Goal: Information Seeking & Learning: Learn about a topic

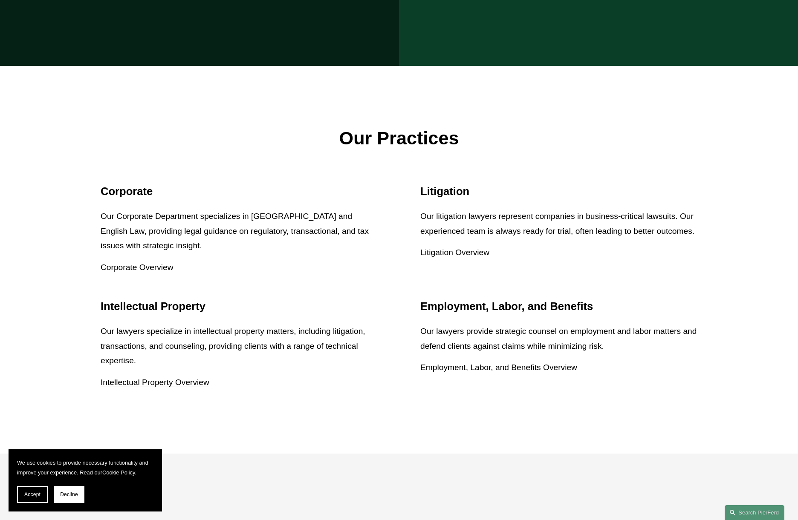
scroll to position [1093, 0]
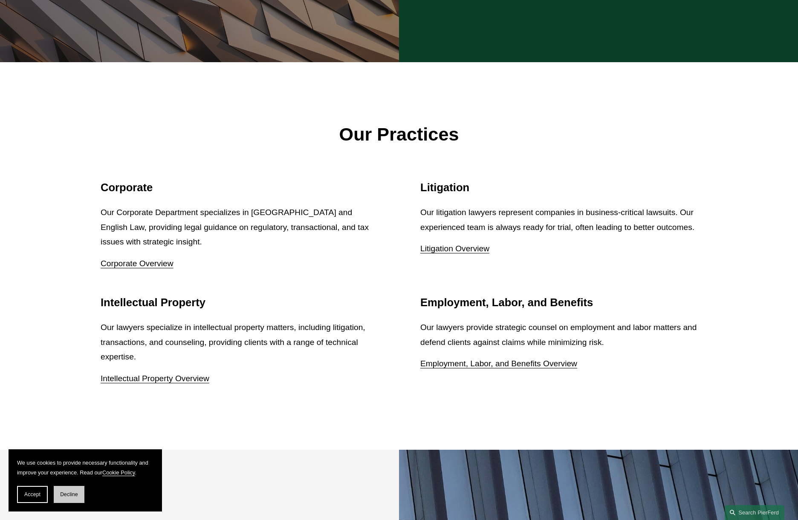
click at [69, 492] on span "Decline" at bounding box center [69, 495] width 18 height 6
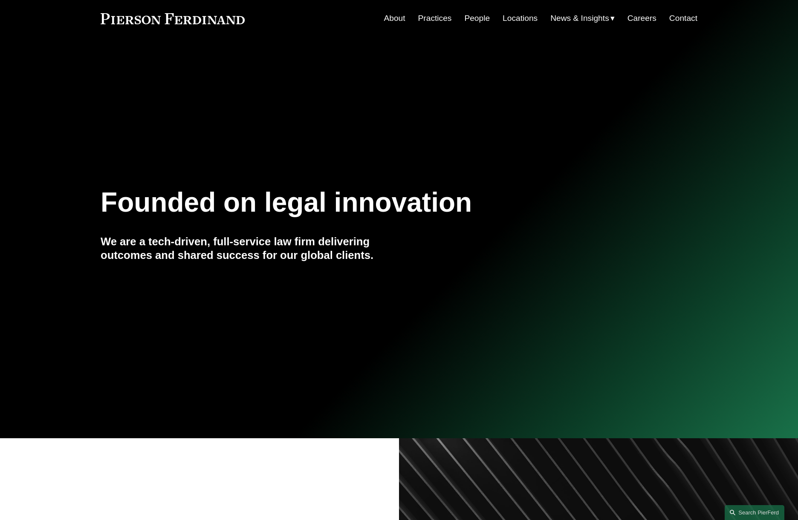
scroll to position [0, 0]
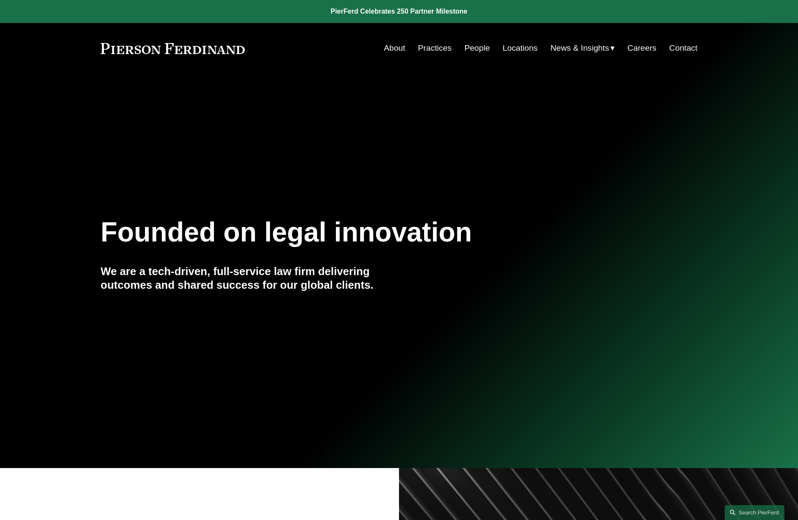
click at [516, 46] on link "Locations" at bounding box center [519, 48] width 35 height 16
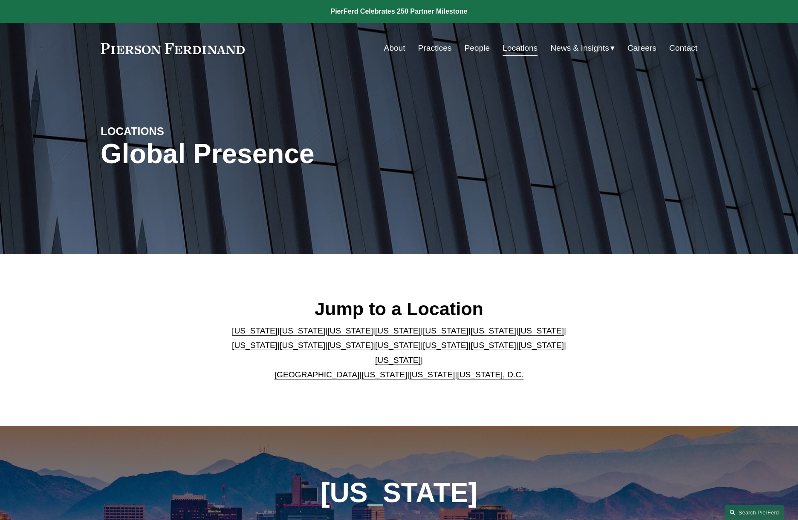
click at [280, 335] on link "California" at bounding box center [303, 330] width 46 height 9
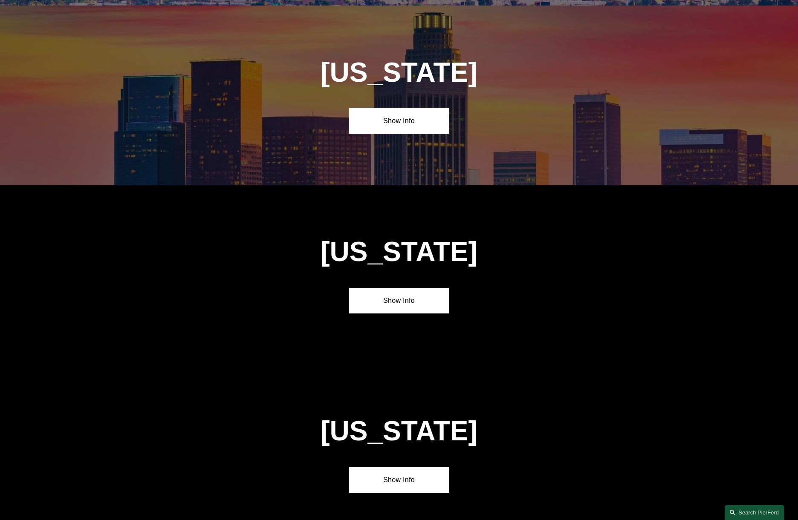
scroll to position [606, 0]
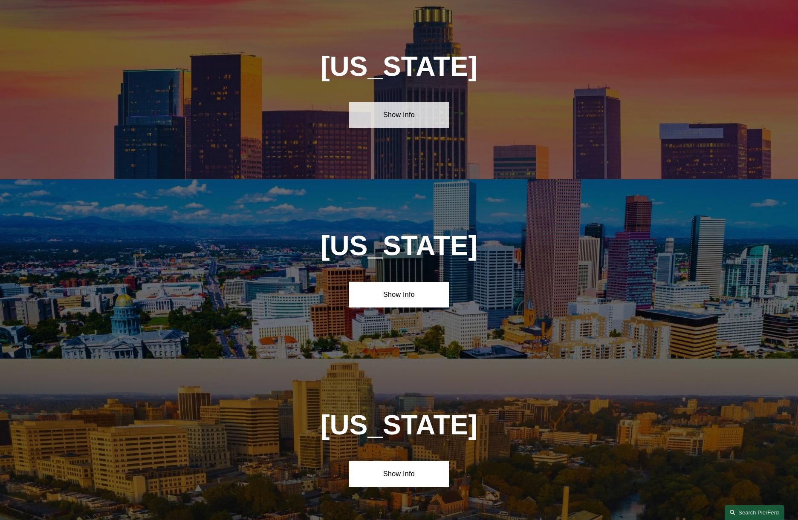
click at [390, 119] on link "Show Info" at bounding box center [398, 115] width 99 height 26
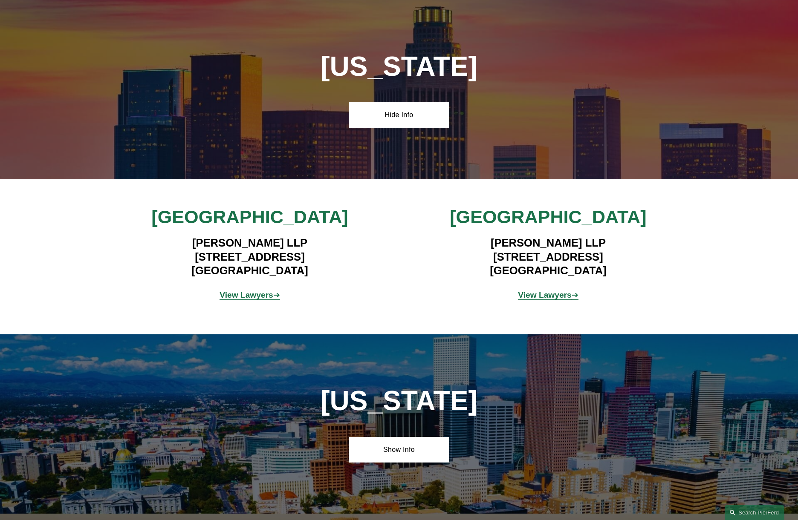
click at [254, 296] on strong "View Lawyers" at bounding box center [246, 295] width 54 height 9
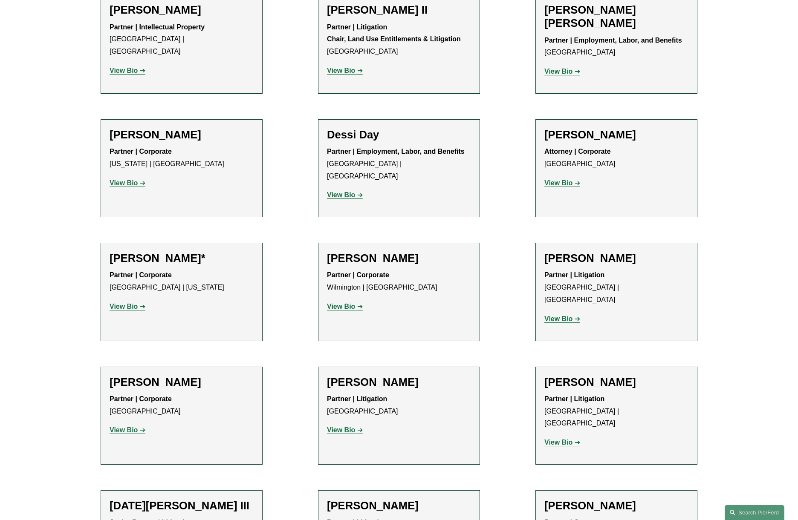
scroll to position [400, 0]
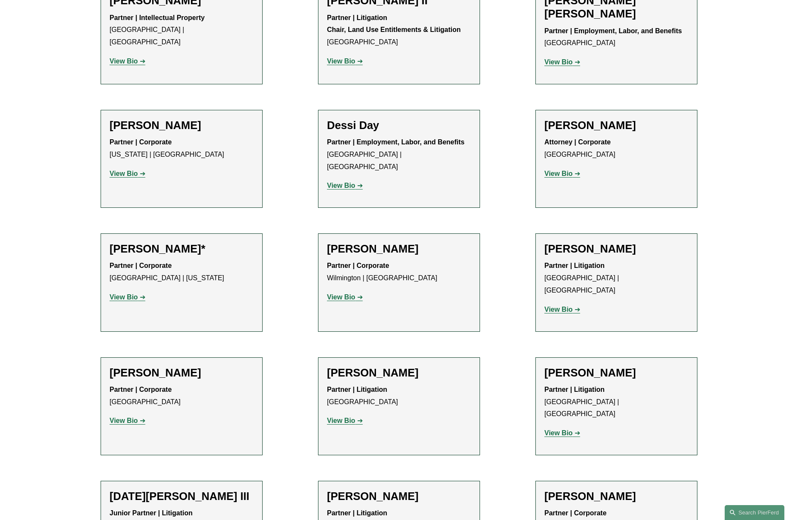
click at [128, 294] on strong "View Bio" at bounding box center [124, 297] width 28 height 7
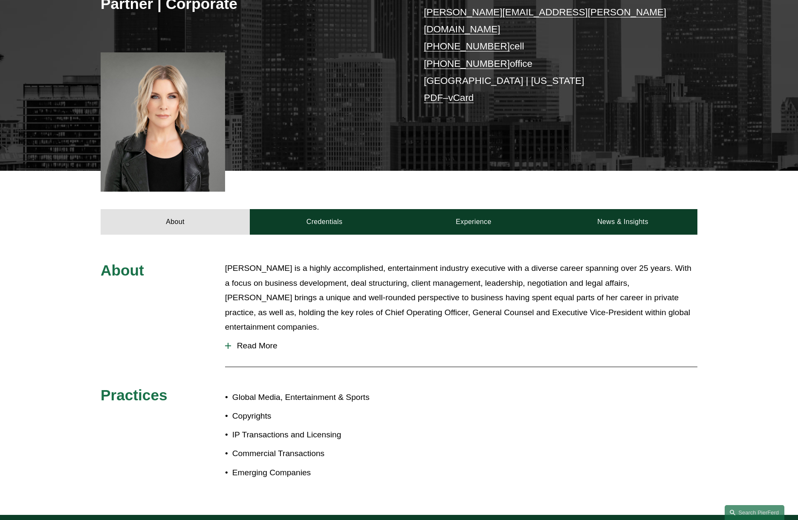
scroll to position [185, 0]
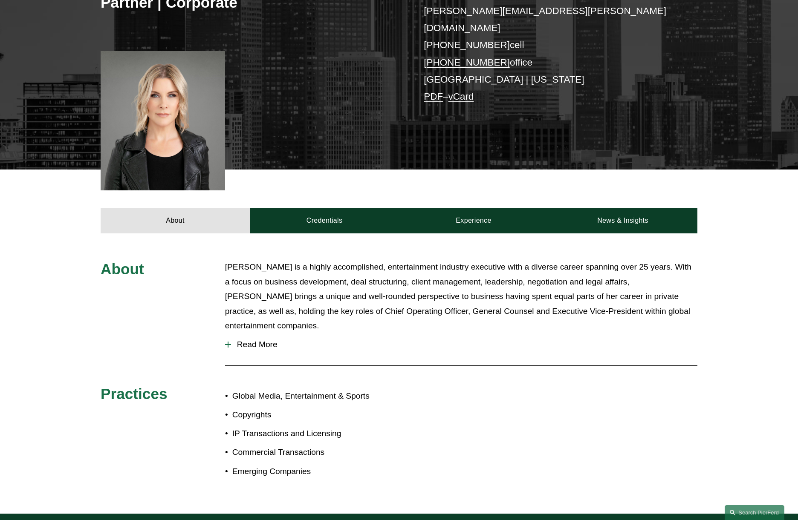
click at [260, 340] on span "Read More" at bounding box center [464, 344] width 466 height 9
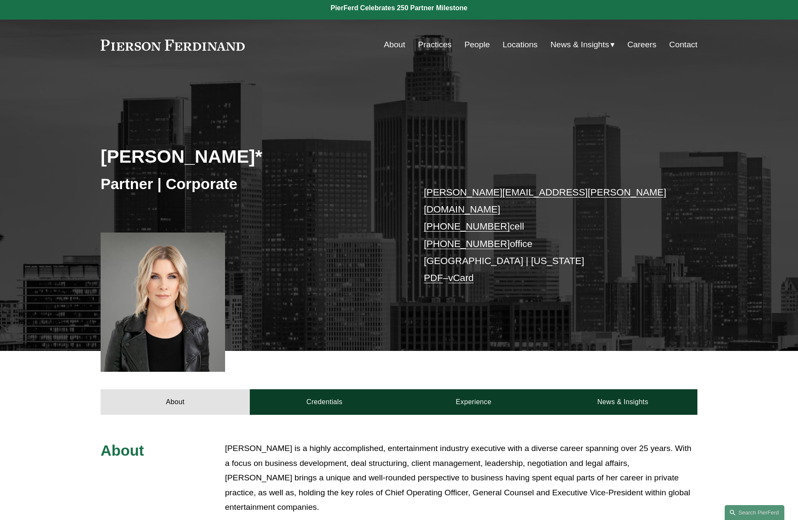
scroll to position [45, 0]
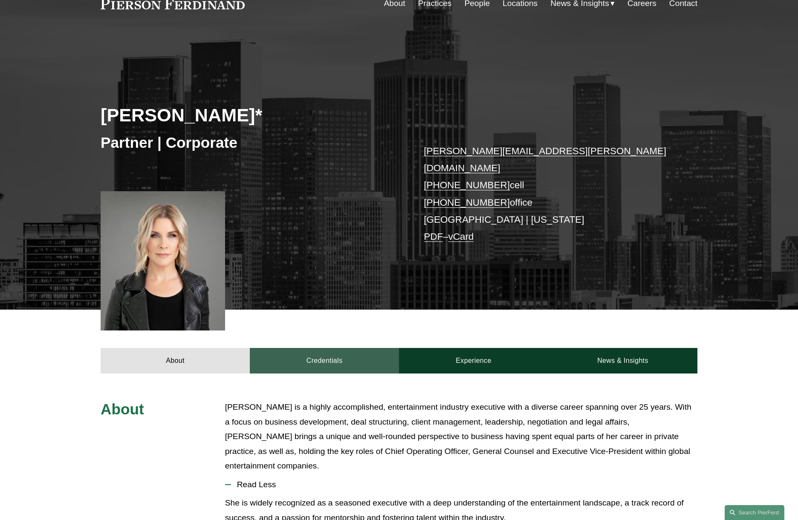
click at [338, 348] on link "Credentials" at bounding box center [324, 361] width 149 height 26
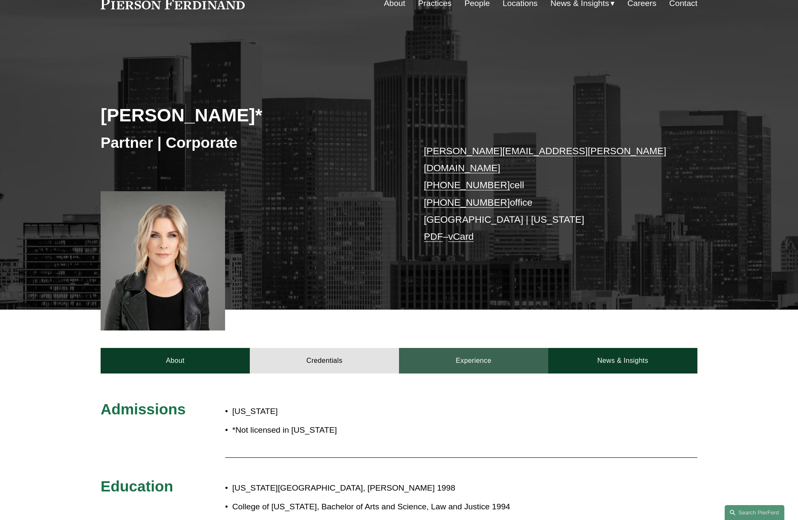
click at [451, 348] on link "Experience" at bounding box center [473, 361] width 149 height 26
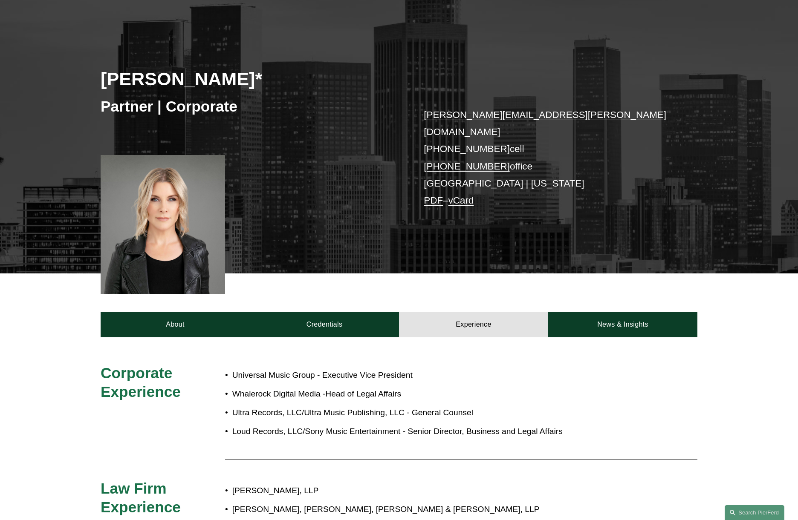
scroll to position [60, 0]
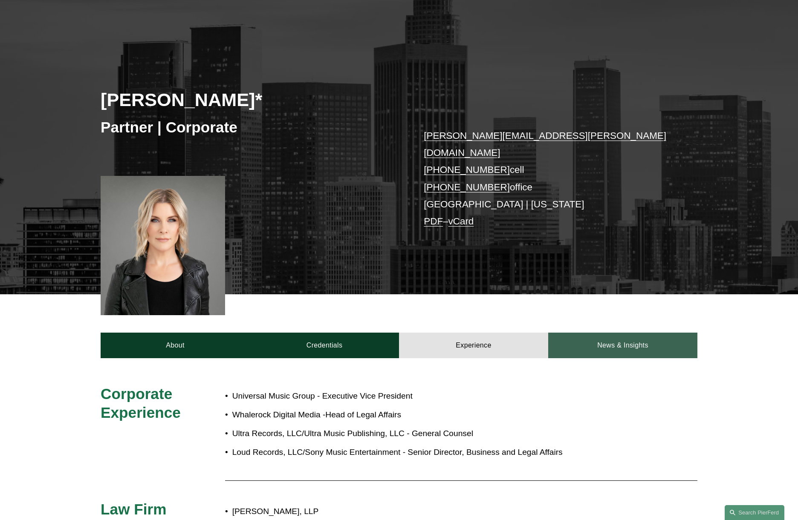
click at [612, 335] on link "News & Insights" at bounding box center [622, 346] width 149 height 26
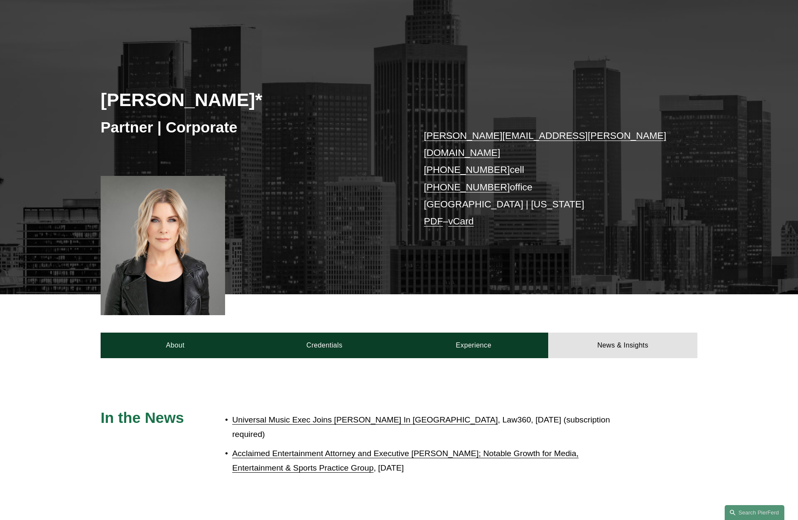
scroll to position [0, 0]
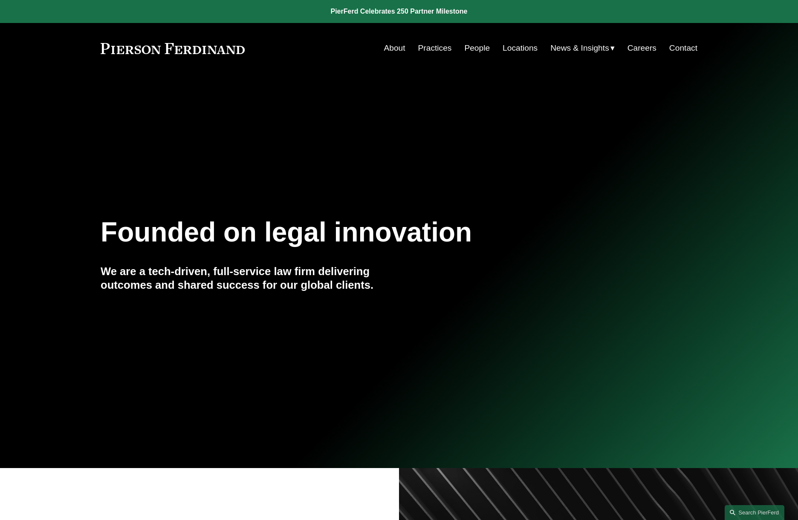
click at [430, 47] on link "Practices" at bounding box center [435, 48] width 34 height 16
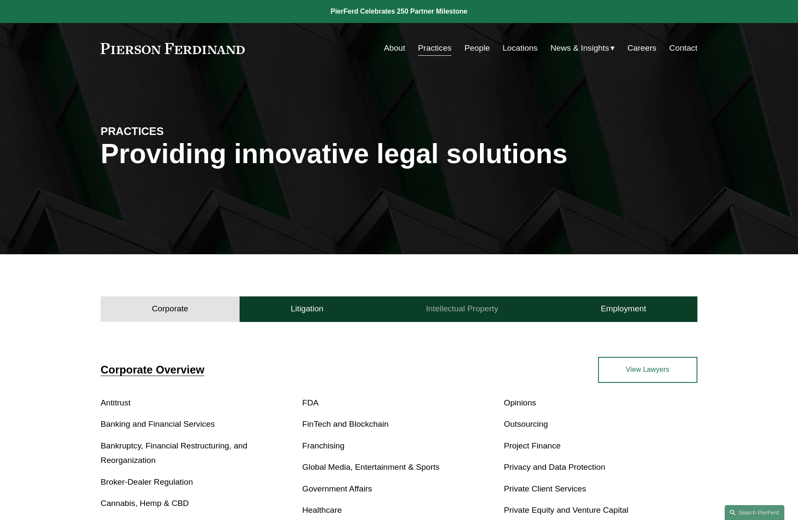
click at [462, 305] on h4 "Intellectual Property" at bounding box center [462, 309] width 72 height 10
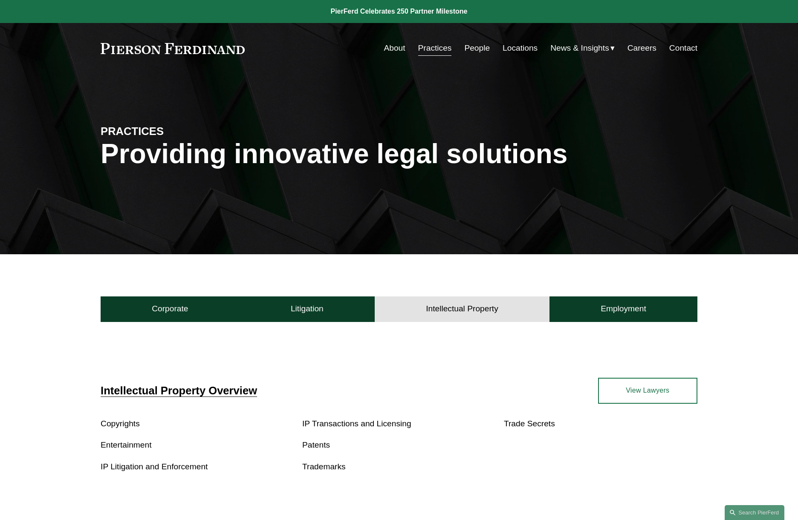
click at [664, 387] on link "View Lawyers" at bounding box center [647, 391] width 99 height 26
click at [517, 46] on link "Locations" at bounding box center [519, 48] width 35 height 16
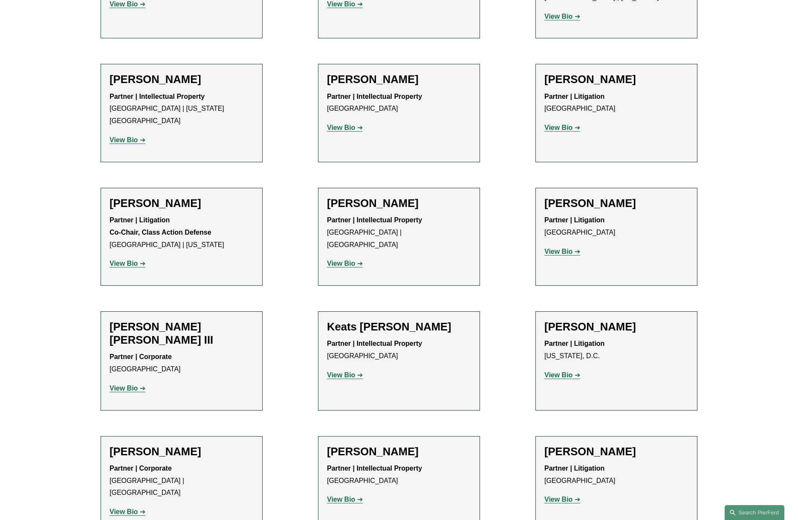
scroll to position [909, 0]
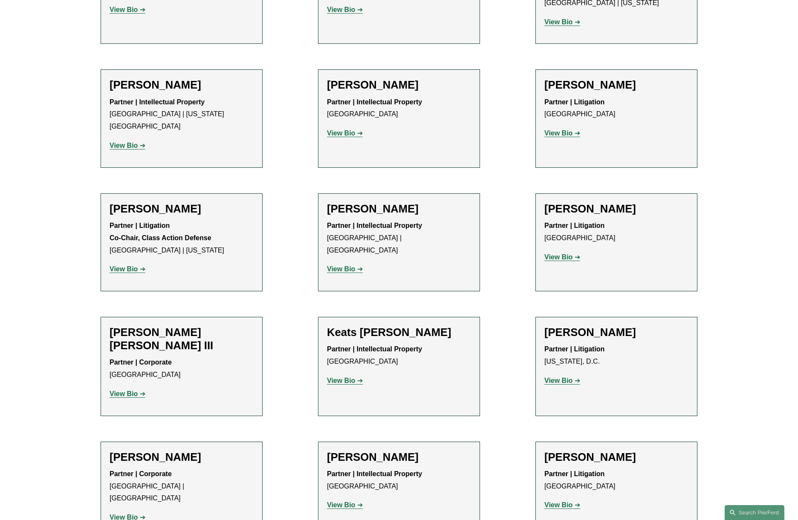
click at [339, 377] on strong "View Bio" at bounding box center [341, 380] width 28 height 7
click at [130, 390] on strong "View Bio" at bounding box center [124, 393] width 28 height 7
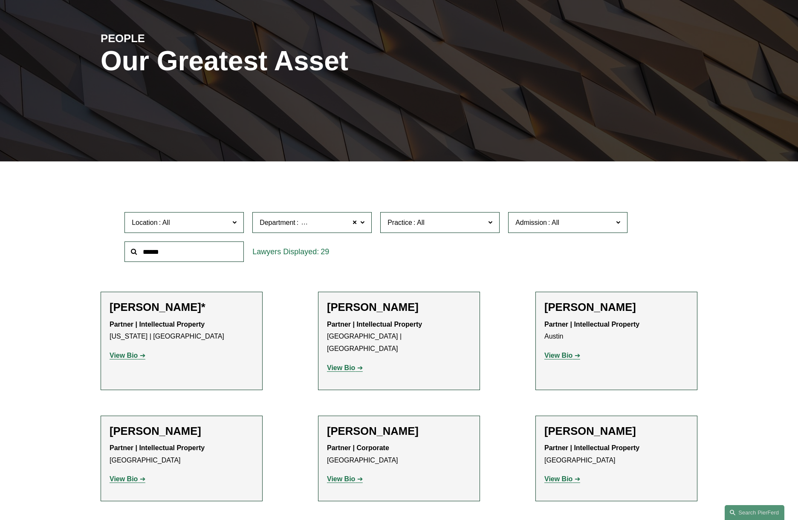
scroll to position [90, 0]
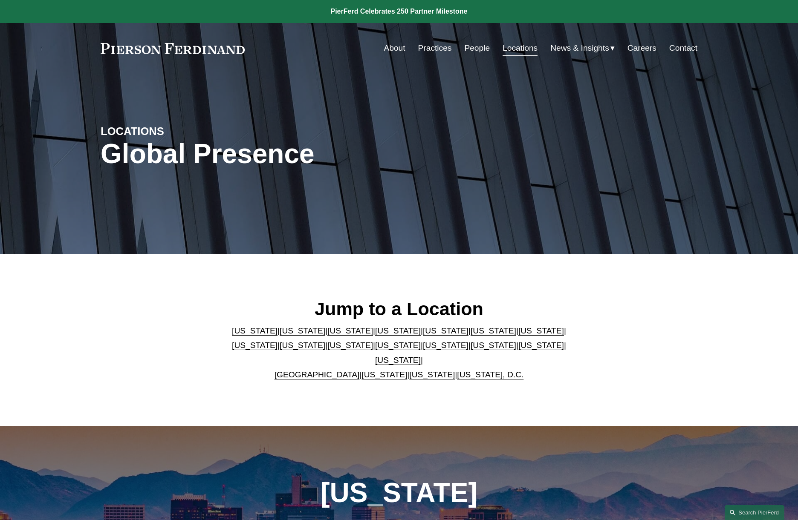
click at [287, 335] on link "[US_STATE]" at bounding box center [303, 330] width 46 height 9
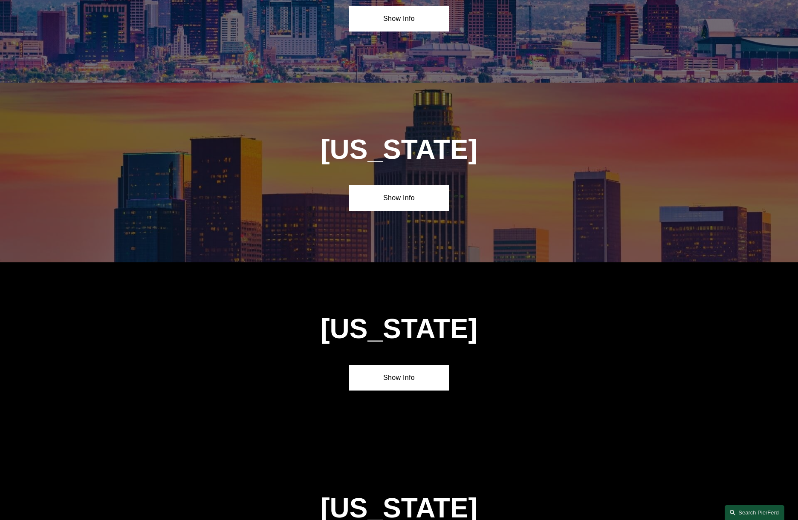
scroll to position [606, 0]
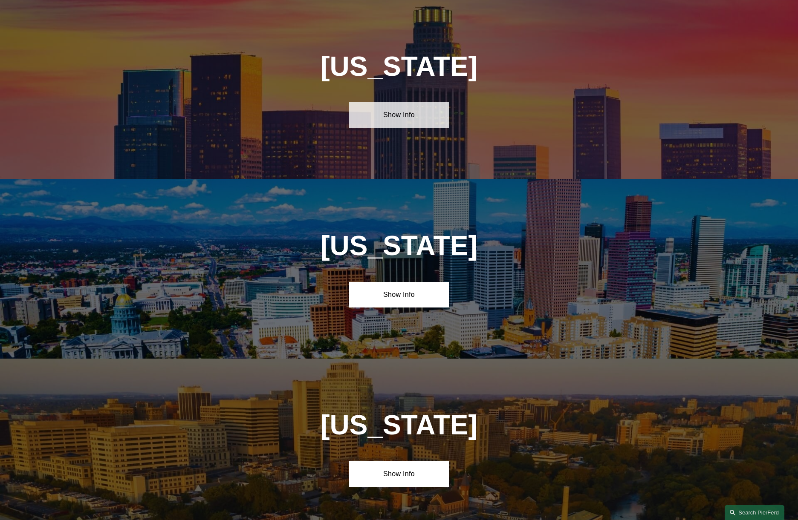
click at [397, 114] on link "Show Info" at bounding box center [398, 115] width 99 height 26
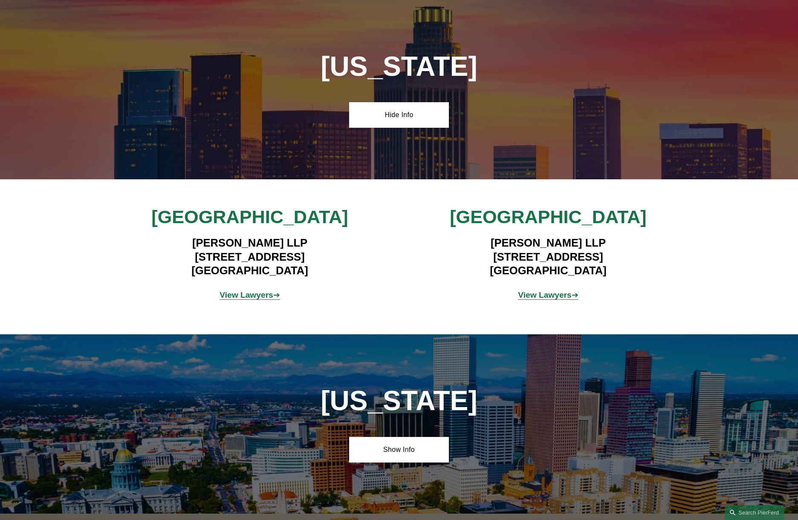
click at [251, 294] on strong "View Lawyers" at bounding box center [246, 295] width 54 height 9
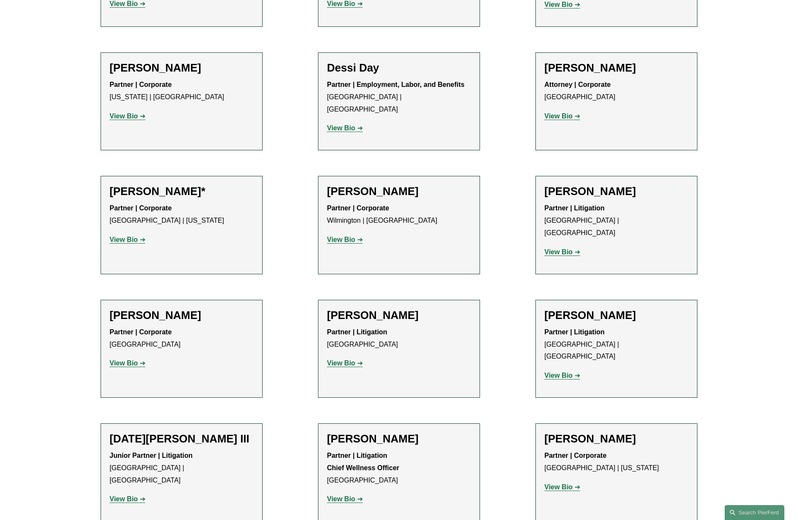
scroll to position [462, 0]
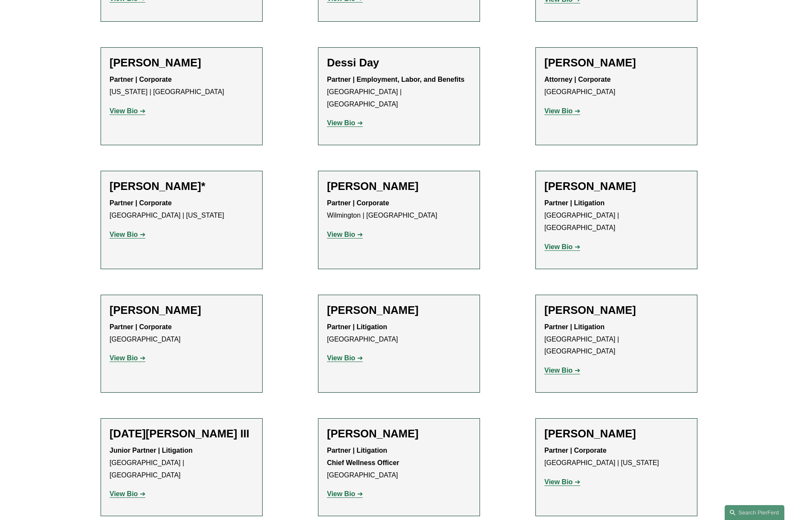
click at [564, 243] on strong "View Bio" at bounding box center [558, 246] width 28 height 7
click at [125, 355] on strong "View Bio" at bounding box center [124, 358] width 28 height 7
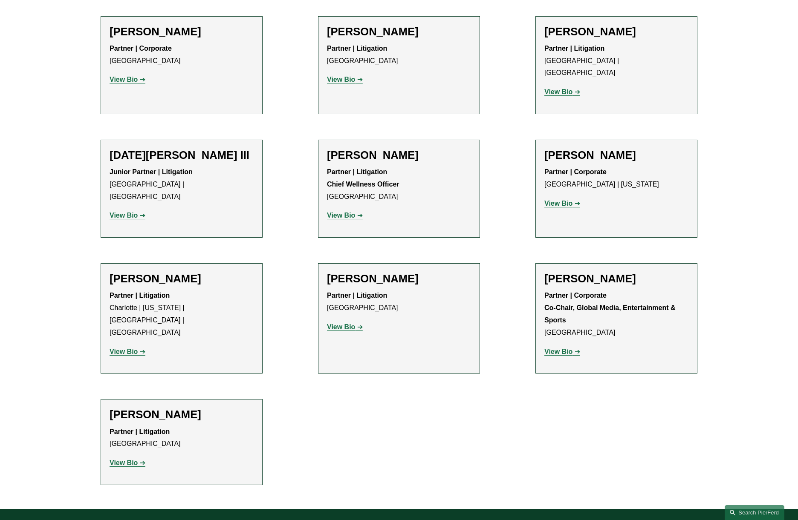
scroll to position [742, 0]
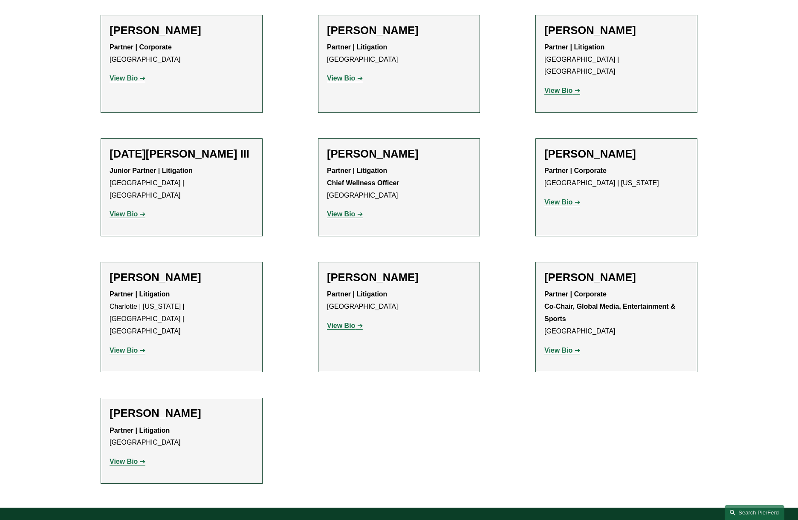
click at [562, 347] on strong "View Bio" at bounding box center [558, 350] width 28 height 7
click at [345, 211] on strong "View Bio" at bounding box center [341, 214] width 28 height 7
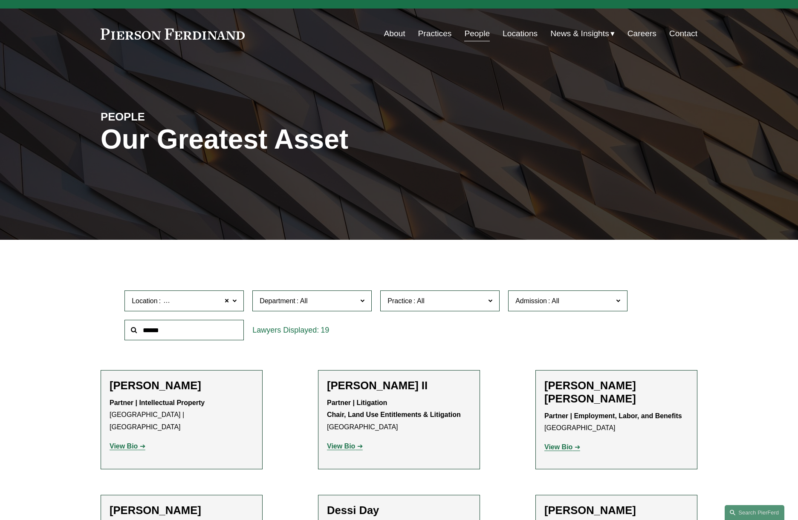
scroll to position [7, 0]
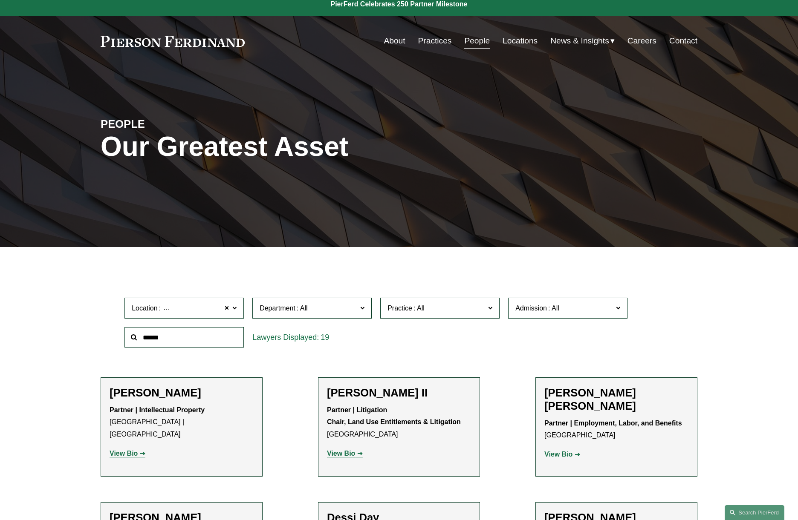
click at [518, 38] on link "Locations" at bounding box center [519, 41] width 35 height 16
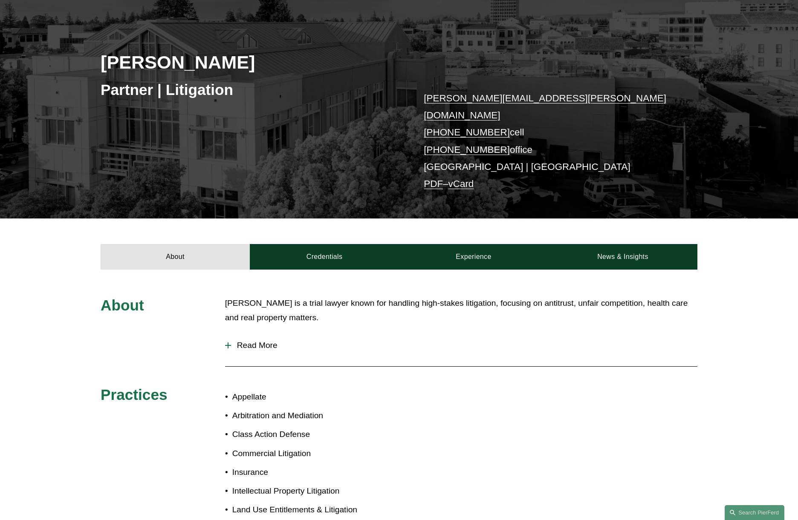
scroll to position [95, 0]
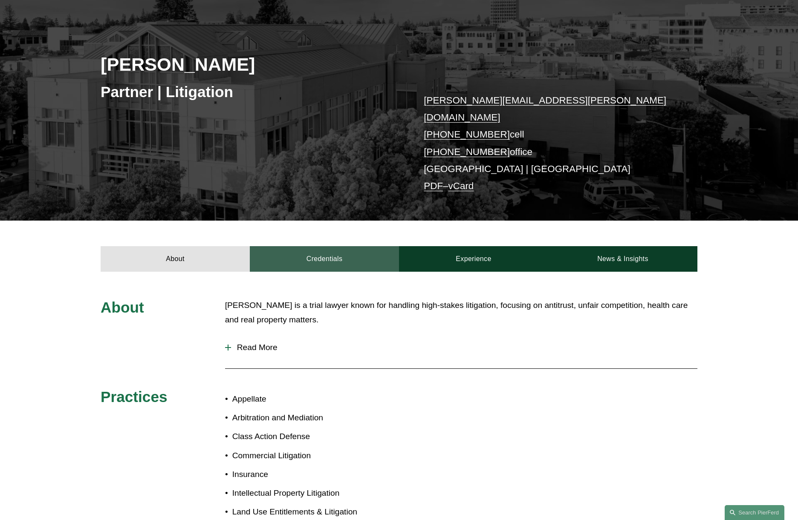
click at [335, 246] on link "Credentials" at bounding box center [324, 259] width 149 height 26
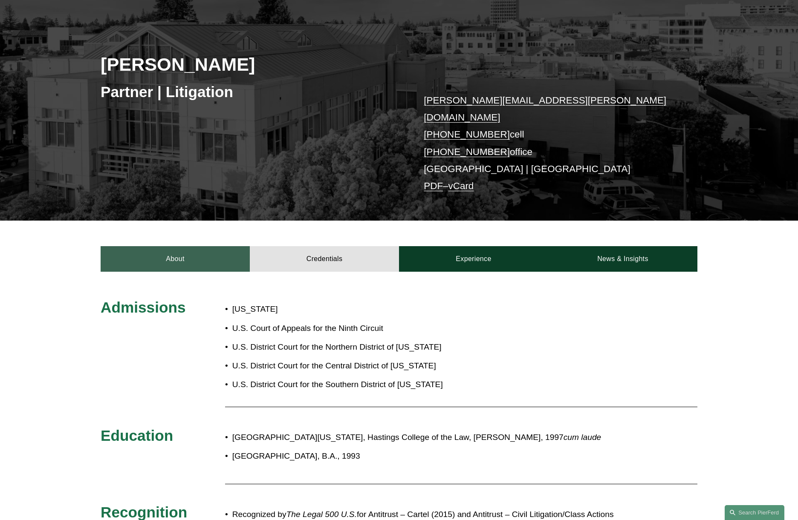
click at [192, 246] on link "About" at bounding box center [175, 259] width 149 height 26
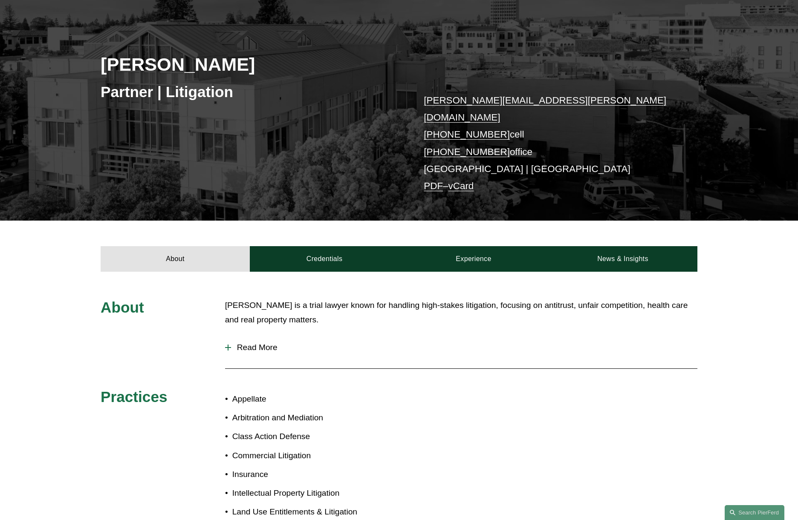
click at [256, 343] on span "Read More" at bounding box center [464, 347] width 466 height 9
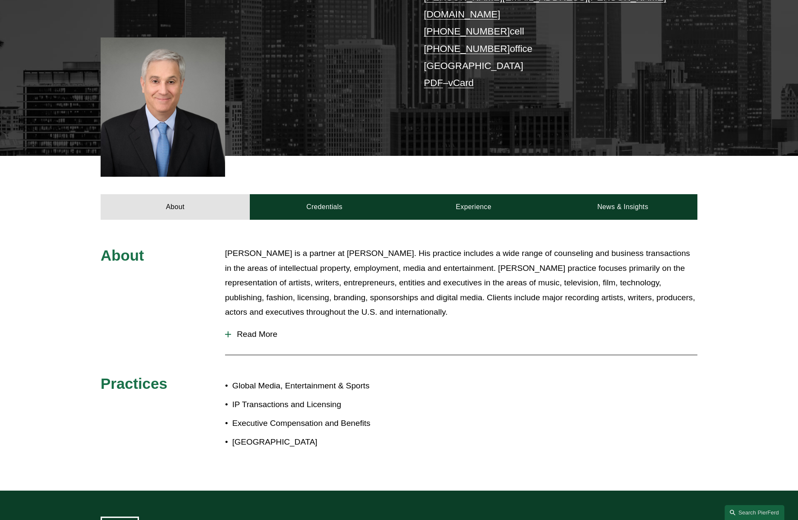
scroll to position [202, 0]
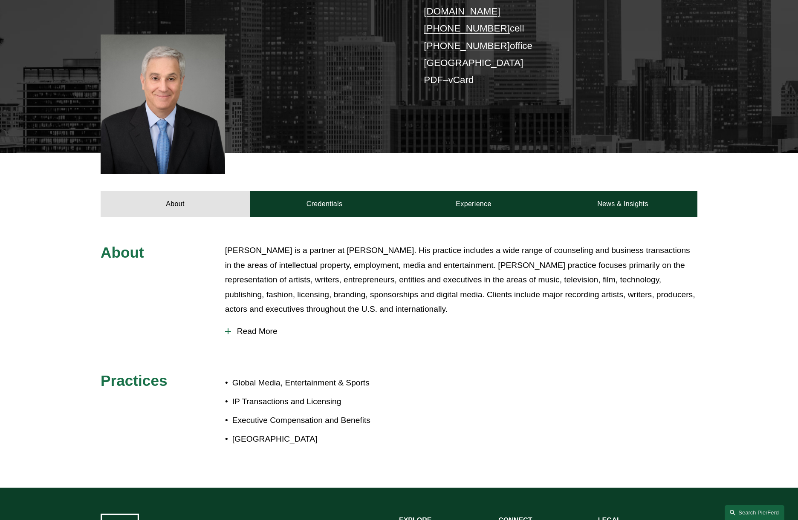
click at [273, 327] on span "Read More" at bounding box center [464, 331] width 466 height 9
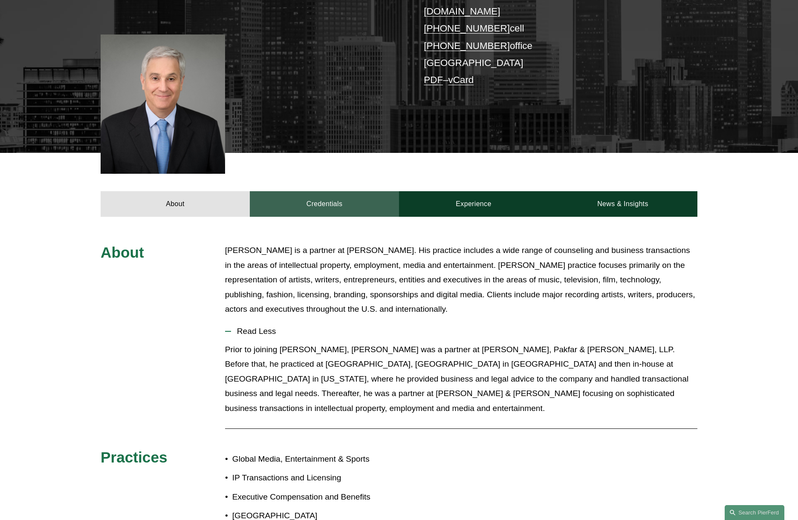
click at [322, 191] on link "Credentials" at bounding box center [324, 204] width 149 height 26
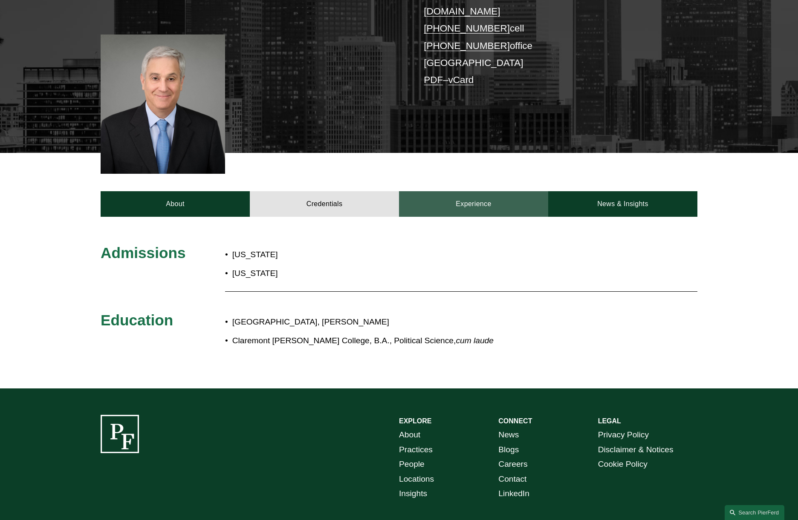
click at [462, 191] on link "Experience" at bounding box center [473, 204] width 149 height 26
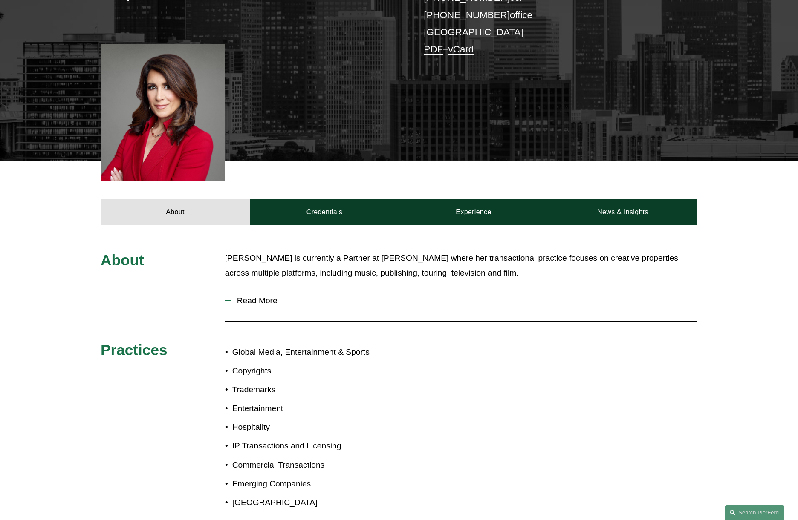
scroll to position [234, 0]
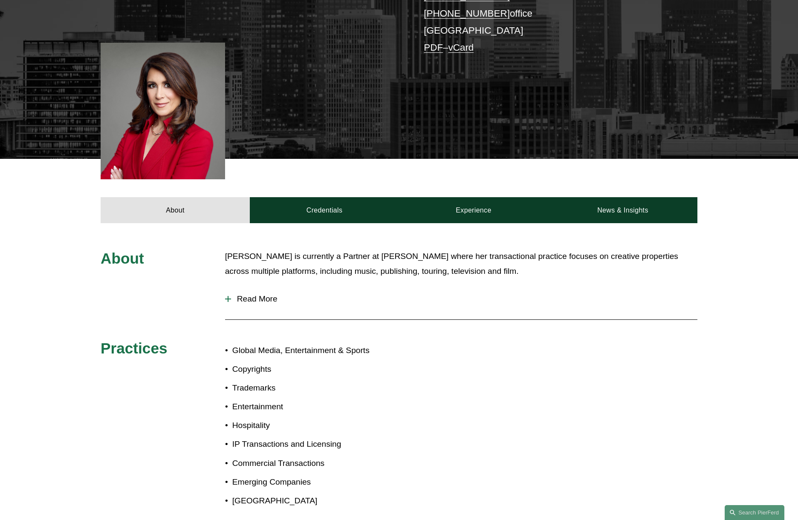
click at [257, 294] on span "Read More" at bounding box center [464, 298] width 466 height 9
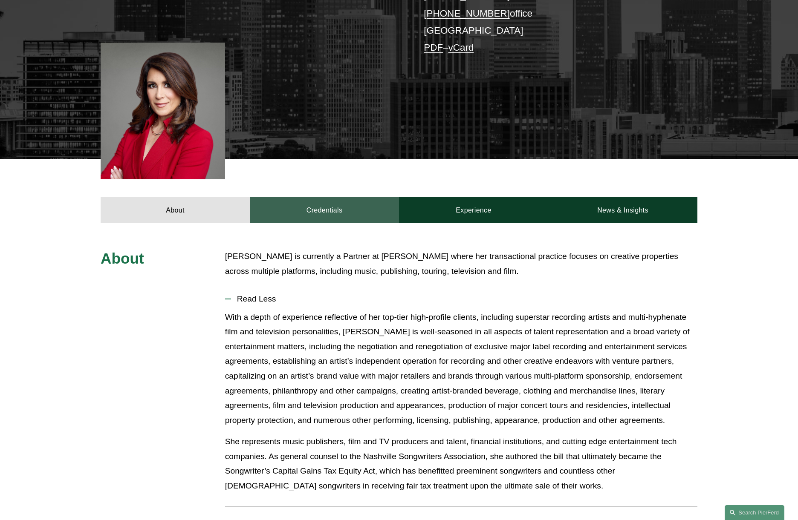
click at [331, 197] on link "Credentials" at bounding box center [324, 210] width 149 height 26
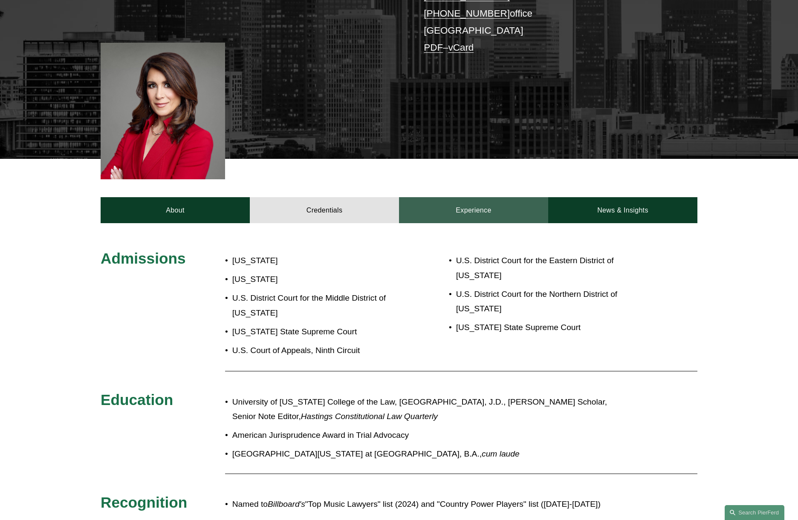
click at [447, 197] on link "Experience" at bounding box center [473, 210] width 149 height 26
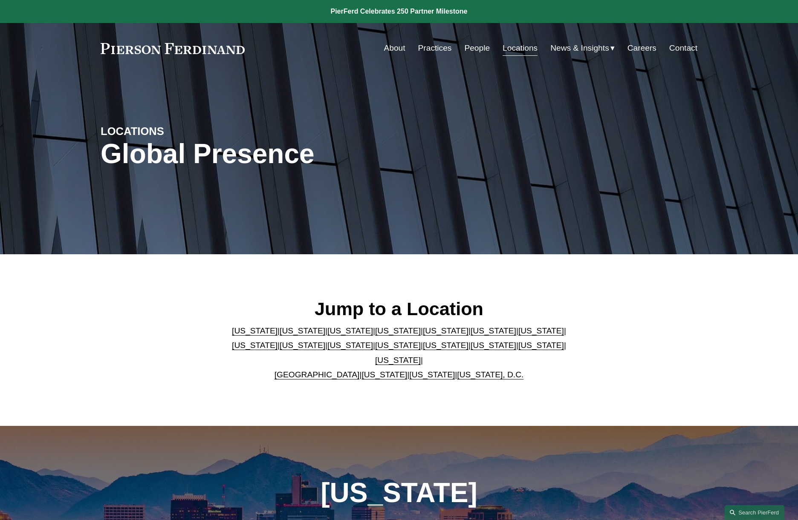
click at [375, 350] on link "[US_STATE]" at bounding box center [398, 345] width 46 height 9
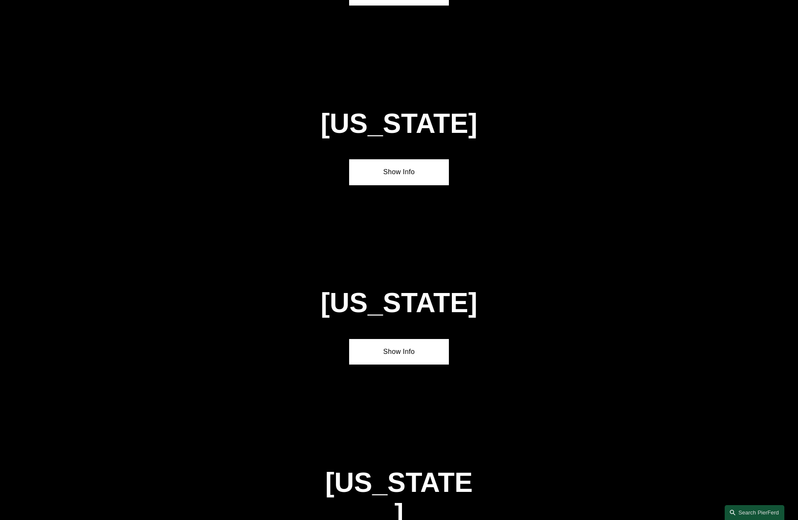
scroll to position [2222, 0]
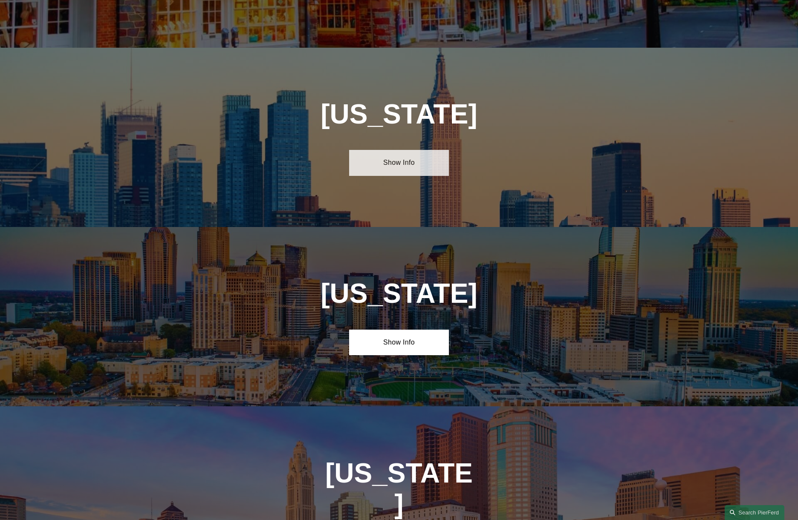
click at [415, 150] on link "Show Info" at bounding box center [398, 163] width 99 height 26
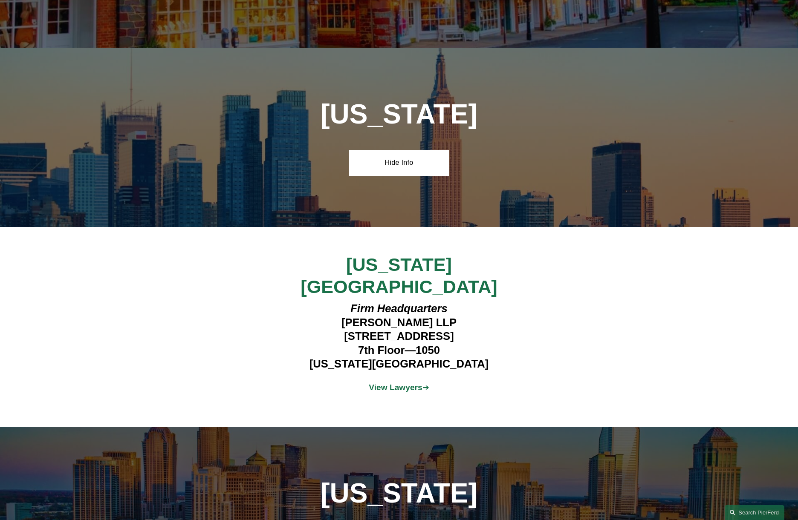
click at [396, 383] on strong "View Lawyers" at bounding box center [396, 387] width 54 height 9
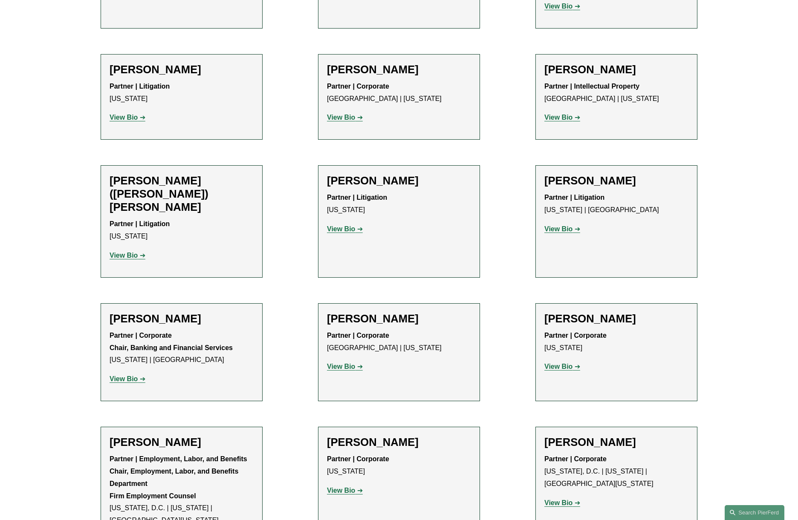
scroll to position [733, 0]
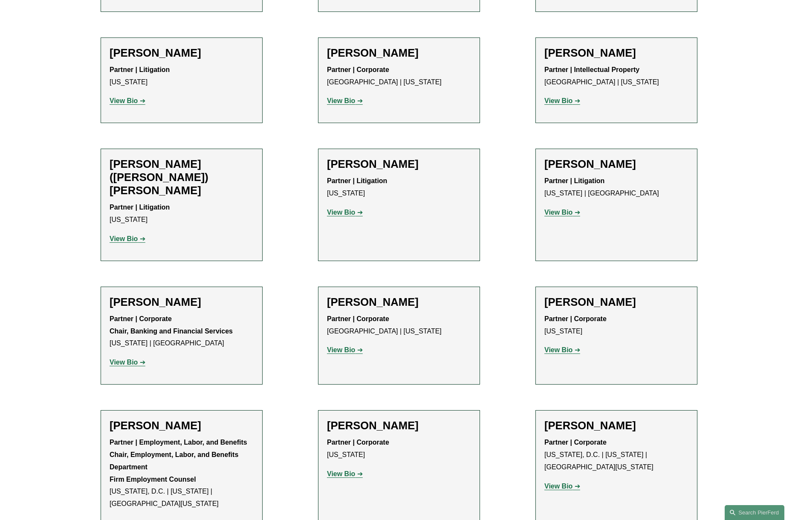
click at [345, 346] on strong "View Bio" at bounding box center [341, 349] width 28 height 7
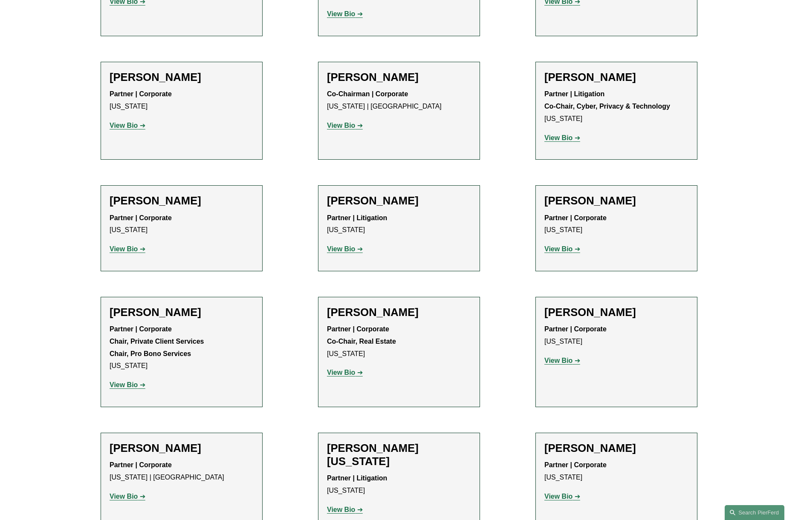
scroll to position [2569, 0]
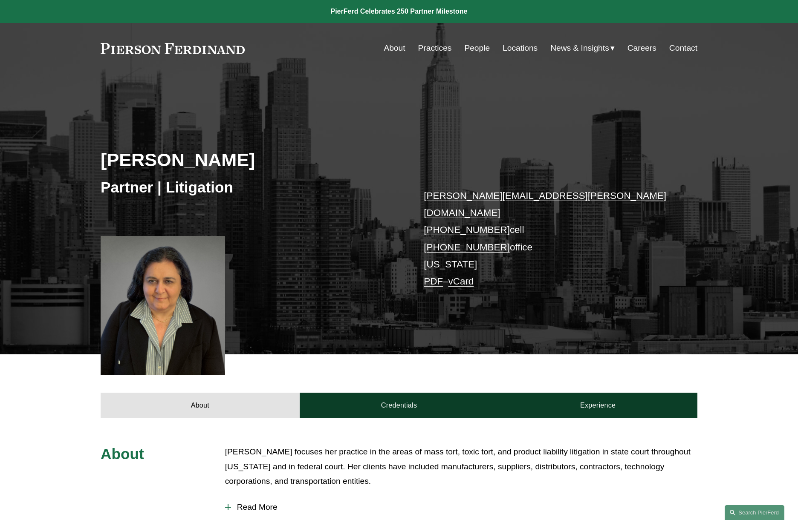
click at [258, 503] on span "Read More" at bounding box center [464, 507] width 466 height 9
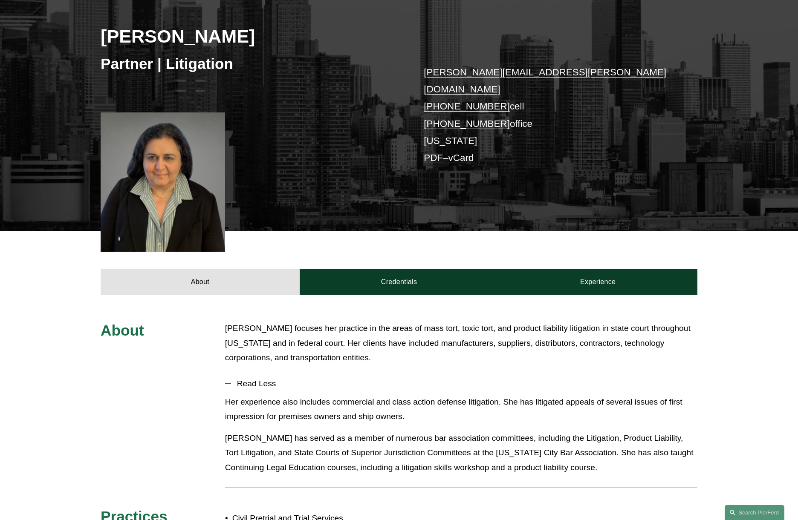
scroll to position [123, 0]
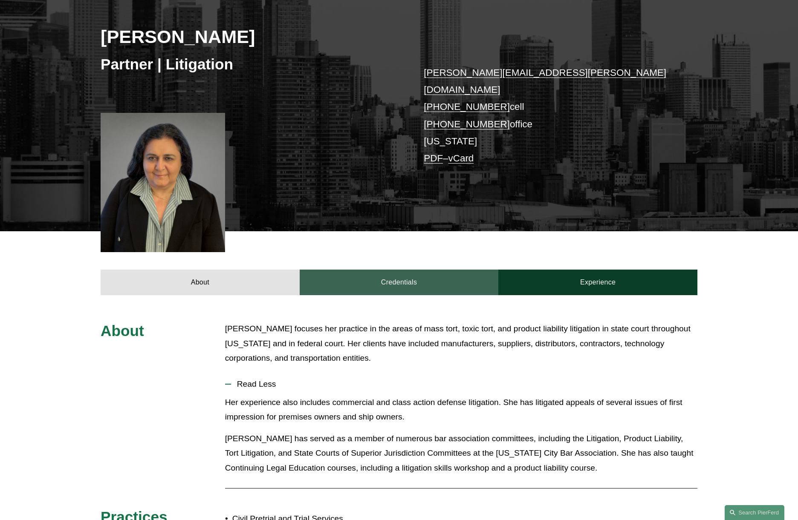
click at [405, 270] on link "Credentials" at bounding box center [399, 283] width 199 height 26
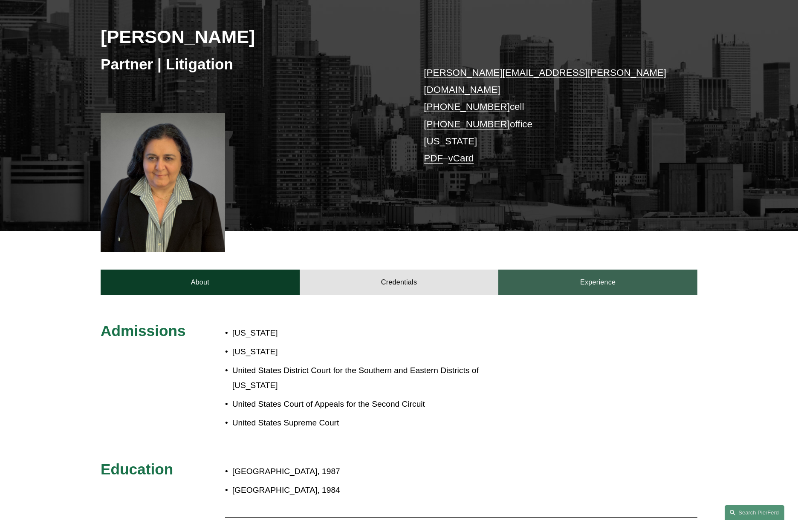
click at [603, 270] on link "Experience" at bounding box center [597, 283] width 199 height 26
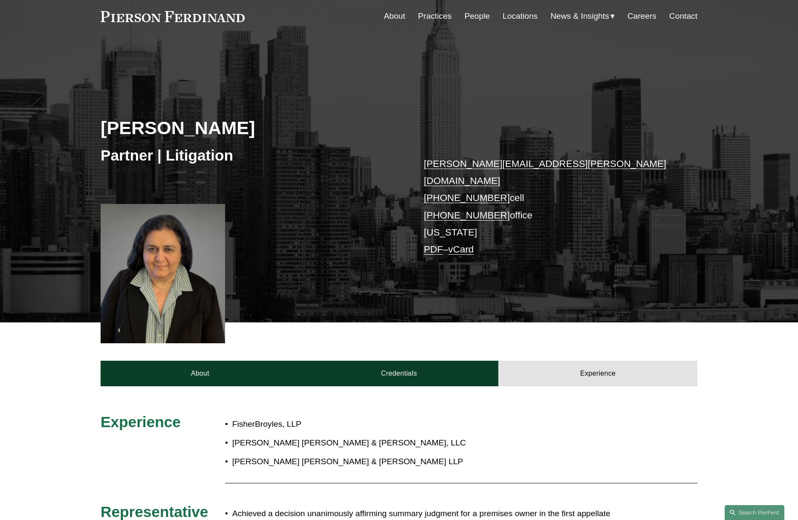
scroll to position [0, 0]
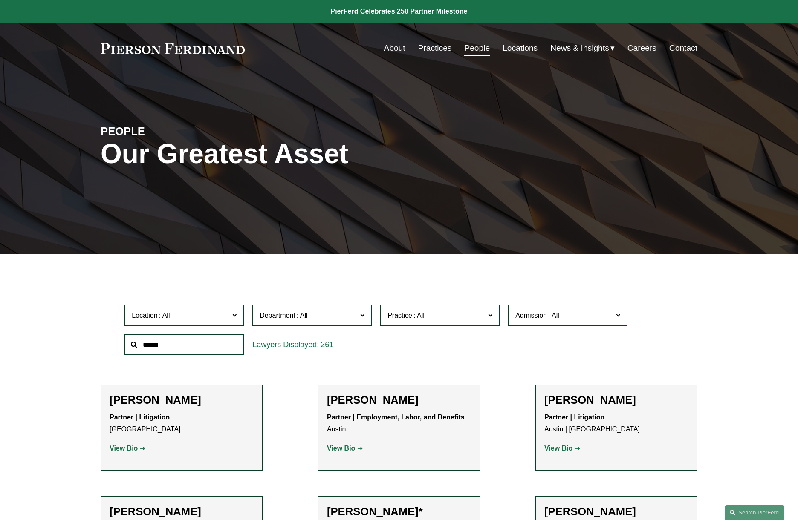
click at [223, 346] on input "text" at bounding box center [183, 345] width 119 height 21
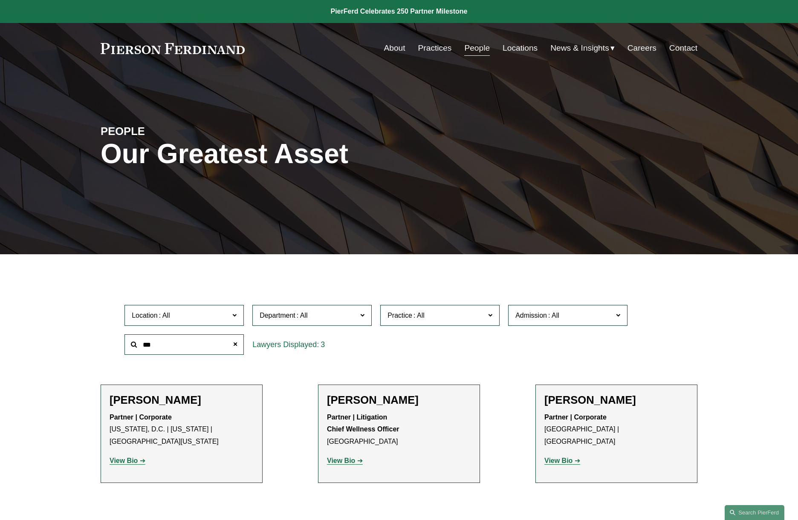
type input "***"
click at [560, 457] on strong "View Bio" at bounding box center [558, 460] width 28 height 7
drag, startPoint x: 167, startPoint y: 345, endPoint x: 136, endPoint y: 343, distance: 31.2
click at [136, 343] on div "***" at bounding box center [183, 345] width 119 height 21
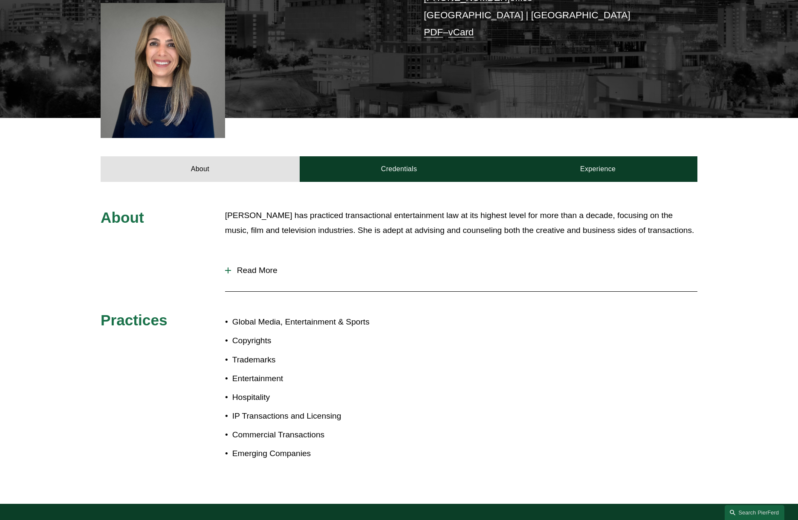
scroll to position [244, 0]
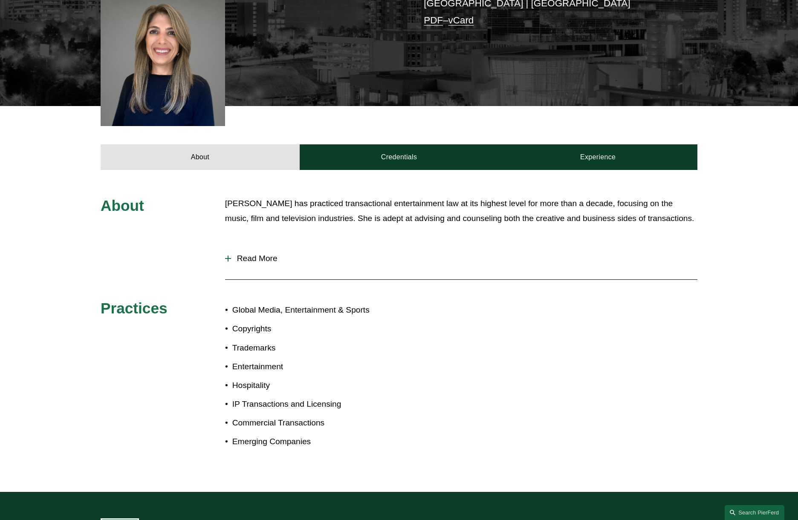
click at [257, 254] on span "Read More" at bounding box center [464, 258] width 466 height 9
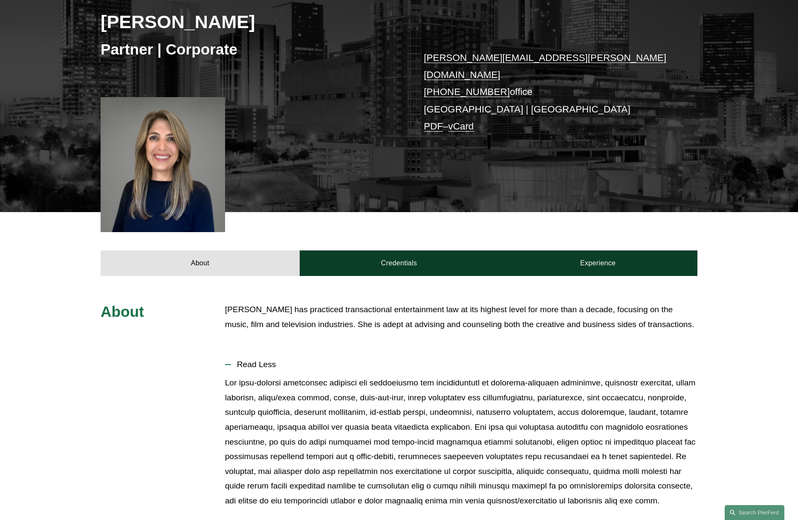
scroll to position [133, 0]
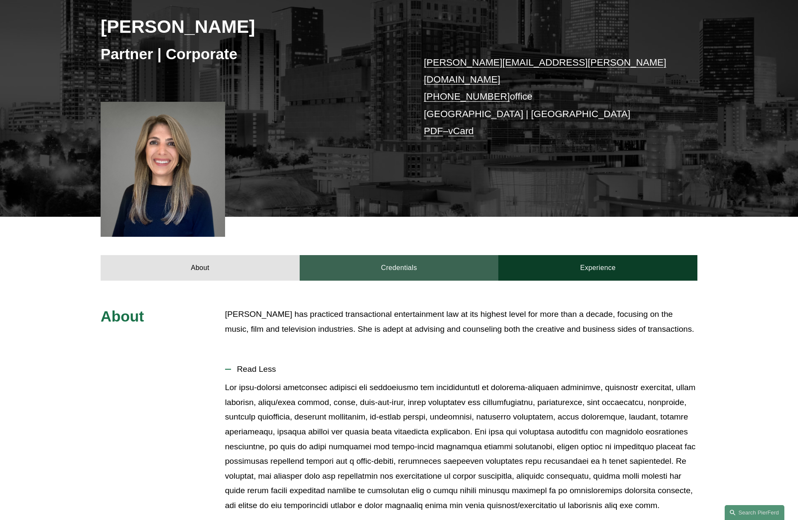
click at [411, 258] on link "Credentials" at bounding box center [399, 268] width 199 height 26
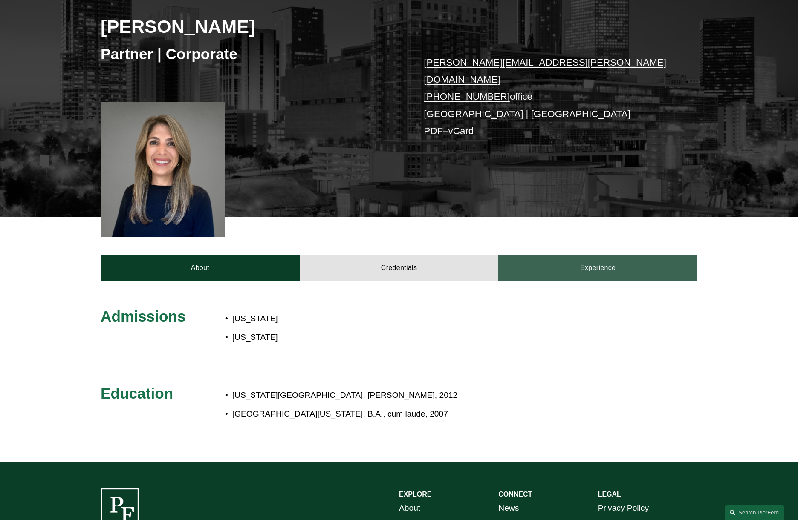
click at [586, 259] on link "Experience" at bounding box center [597, 268] width 199 height 26
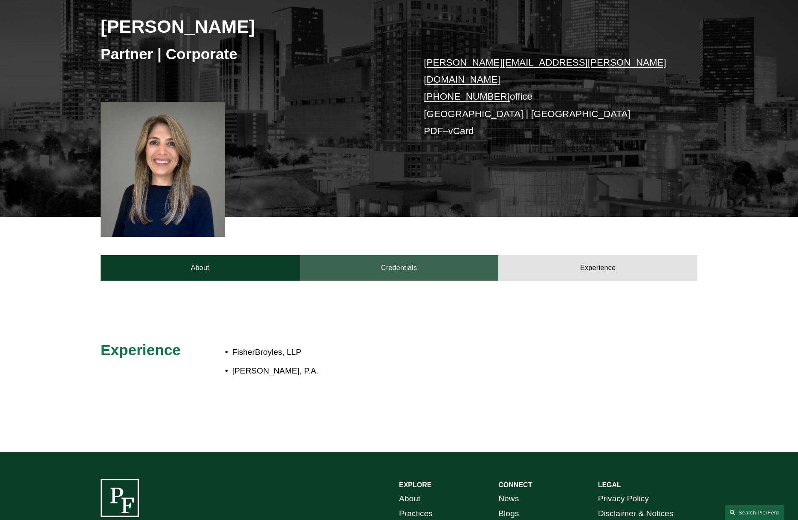
click at [437, 256] on link "Credentials" at bounding box center [399, 268] width 199 height 26
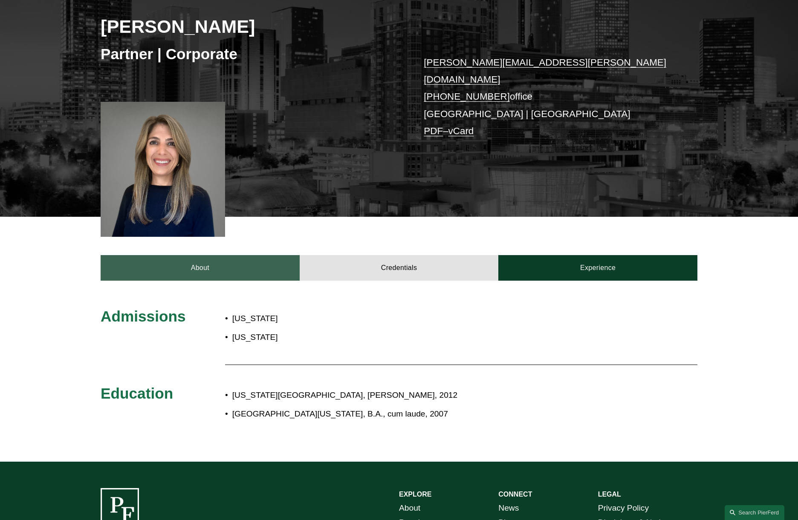
click at [229, 260] on link "About" at bounding box center [200, 268] width 199 height 26
